Goal: Feedback & Contribution: Submit feedback/report problem

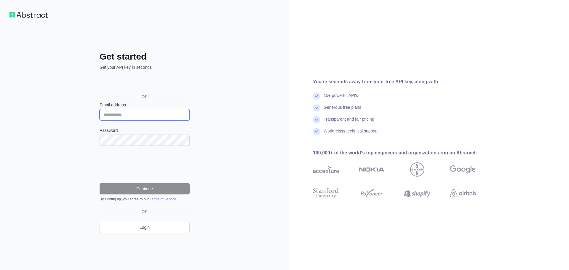
drag, startPoint x: 0, startPoint y: 0, endPoint x: 132, endPoint y: 114, distance: 174.5
click at [132, 114] on input "Email address" at bounding box center [145, 114] width 90 height 11
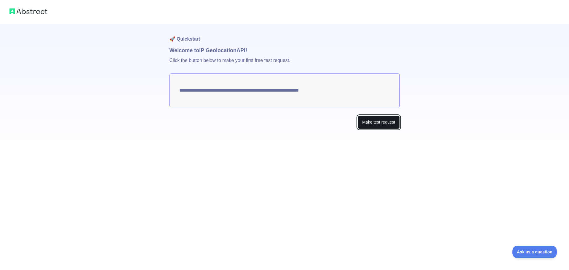
click at [379, 124] on button "Make test request" at bounding box center [379, 122] width 42 height 13
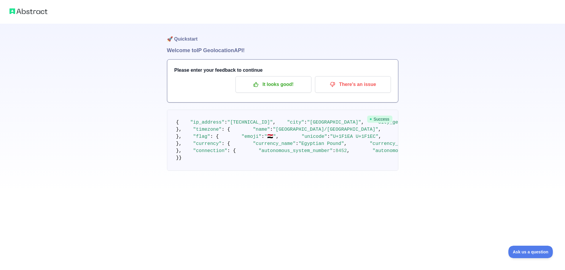
click at [213, 61] on div "Please enter your feedback to continue It looks good! There's an issue" at bounding box center [282, 81] width 231 height 43
click at [213, 68] on h3 "Please enter your feedback to continue" at bounding box center [282, 70] width 216 height 7
click at [362, 87] on p "There's an issue" at bounding box center [352, 84] width 67 height 10
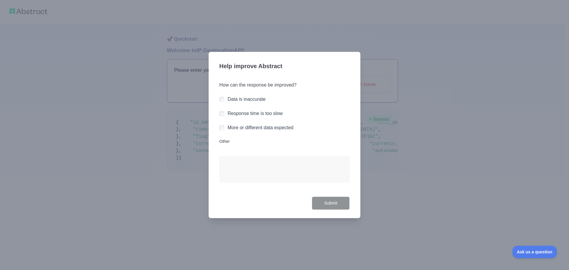
click at [271, 116] on label "Response time is too slow" at bounding box center [255, 113] width 55 height 5
click at [253, 131] on div "More or different data expected" at bounding box center [261, 127] width 66 height 7
click at [342, 103] on div "Data is inaccurate" at bounding box center [284, 99] width 130 height 7
click at [377, 77] on div at bounding box center [284, 135] width 569 height 270
drag, startPoint x: 223, startPoint y: 137, endPoint x: 226, endPoint y: 145, distance: 8.5
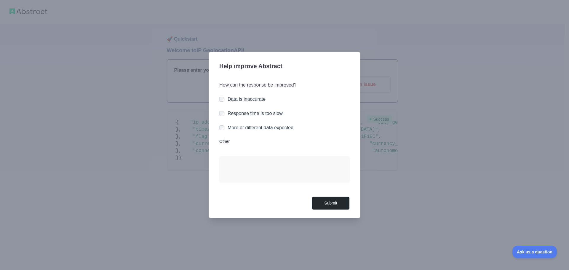
click at [224, 141] on div "How can the response be improved? Data is inaccurate Response time is too slow …" at bounding box center [284, 135] width 130 height 122
click at [226, 145] on div "How can the response be improved? Data is inaccurate Response time is too slow …" at bounding box center [284, 135] width 130 height 122
click at [229, 143] on label "Other" at bounding box center [284, 141] width 130 height 6
click at [229, 156] on textarea "Other" at bounding box center [284, 169] width 130 height 26
click at [347, 210] on button "Submit" at bounding box center [331, 203] width 38 height 13
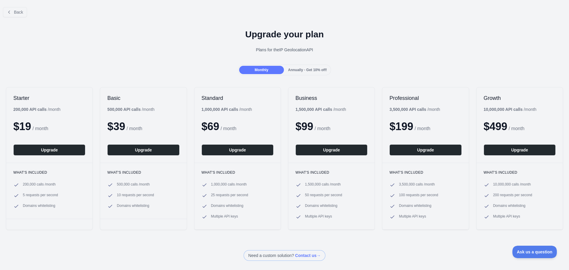
click at [275, 33] on h1 "Upgrade your plan" at bounding box center [285, 34] width 560 height 11
click at [17, 15] on button "Back" at bounding box center [15, 12] width 24 height 10
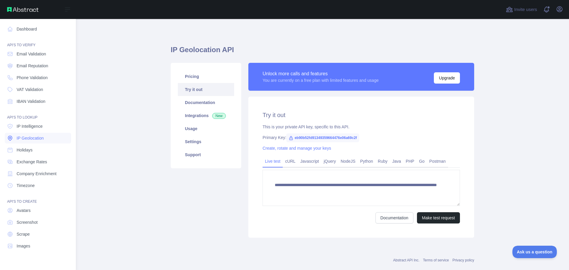
click at [34, 138] on span "IP Geolocation" at bounding box center [30, 138] width 27 height 6
click at [35, 129] on link "IP Intelligence" at bounding box center [38, 126] width 66 height 11
click at [34, 136] on span "IP Geolocation" at bounding box center [30, 138] width 27 height 6
click at [27, 181] on link "Timezone" at bounding box center [38, 185] width 66 height 11
click at [33, 80] on span "Phone Validation" at bounding box center [32, 78] width 31 height 6
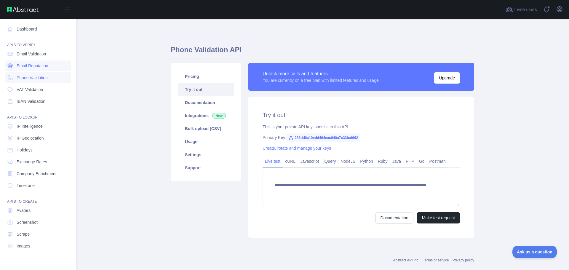
click at [39, 69] on link "Email Reputation" at bounding box center [38, 65] width 66 height 11
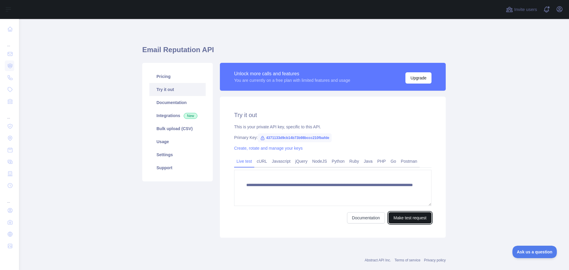
click at [406, 219] on button "Make test request" at bounding box center [410, 217] width 43 height 11
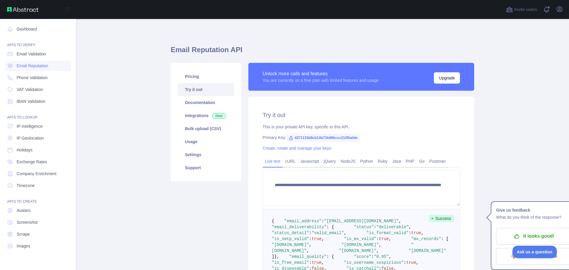
click at [21, 35] on nav "Dashboard API'S TO VERIFY Email Validation Email Reputation Phone Validation VA…" at bounding box center [38, 140] width 66 height 242
click at [23, 32] on link "Dashboard" at bounding box center [38, 29] width 66 height 11
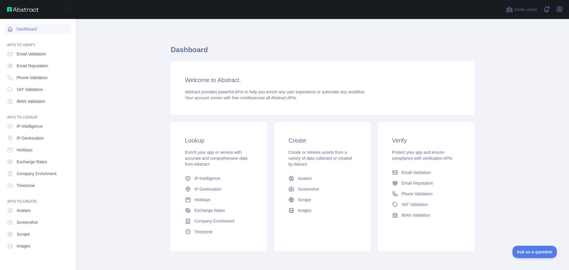
click at [11, 25] on link "Dashboard" at bounding box center [38, 29] width 66 height 11
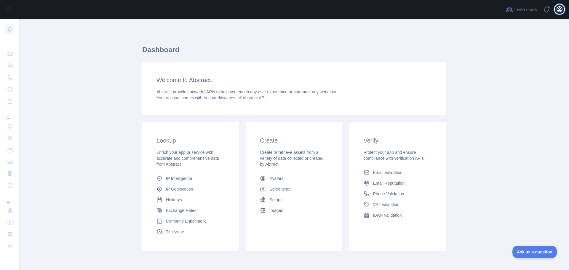
click at [561, 5] on button "Open user menu" at bounding box center [559, 8] width 9 height 9
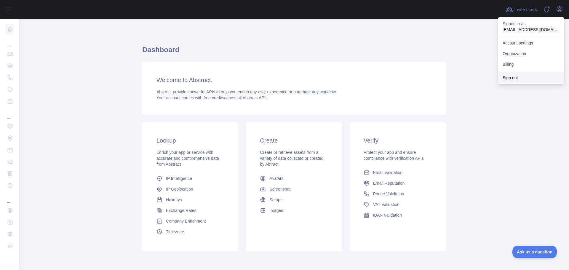
click at [518, 77] on button "Sign out" at bounding box center [531, 77] width 66 height 11
